Goal: Task Accomplishment & Management: Complete application form

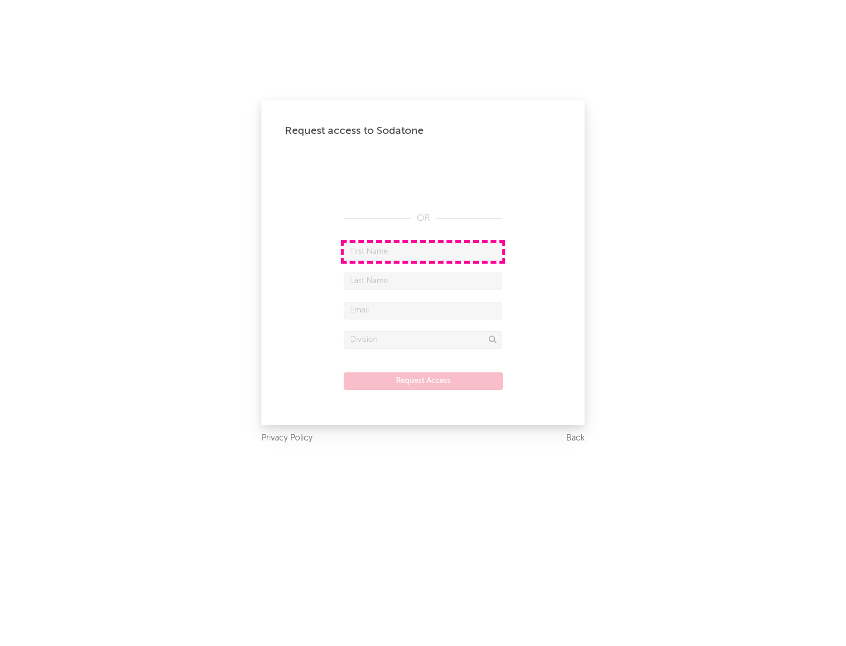
click at [423, 251] on input "text" at bounding box center [423, 252] width 159 height 18
type input "[PERSON_NAME]"
click at [423, 281] on input "text" at bounding box center [423, 282] width 159 height 18
type input "[PERSON_NAME]"
click at [423, 310] on input "text" at bounding box center [423, 311] width 159 height 18
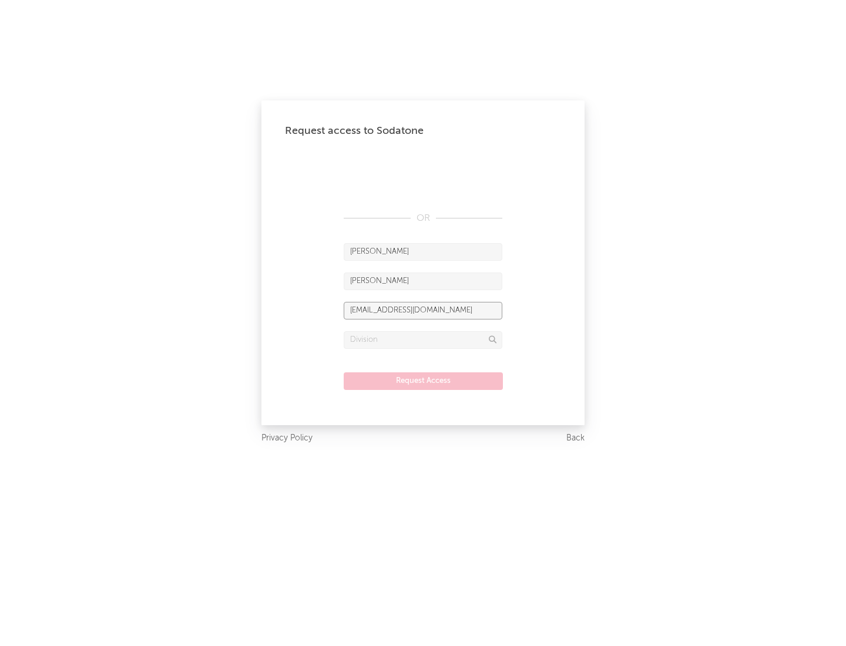
type input "[EMAIL_ADDRESS][DOMAIN_NAME]"
click at [423, 340] on input "text" at bounding box center [423, 340] width 159 height 18
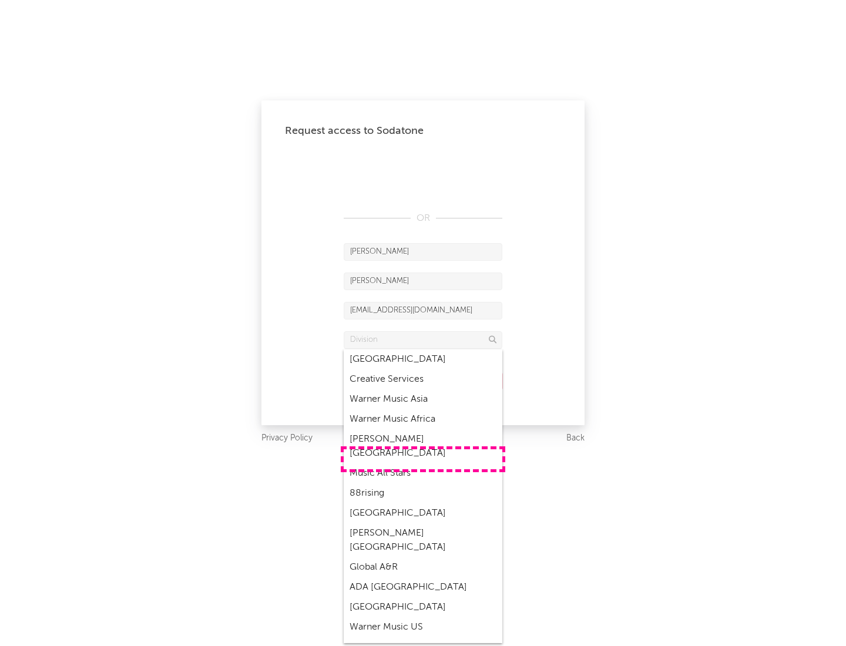
click at [423, 464] on div "Music All Stars" at bounding box center [423, 474] width 159 height 20
type input "Music All Stars"
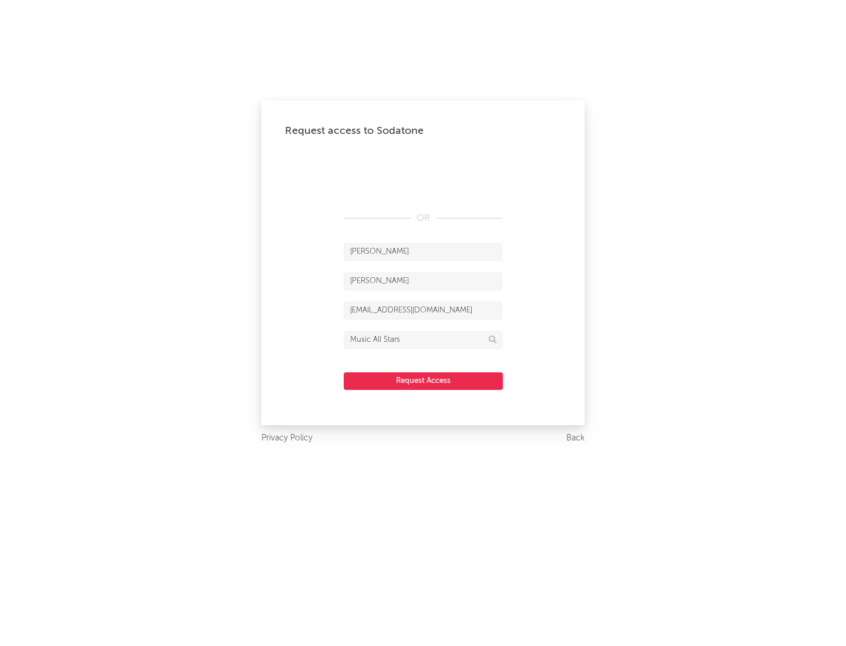
click at [423, 381] on button "Request Access" at bounding box center [423, 381] width 159 height 18
